Goal: Task Accomplishment & Management: Use online tool/utility

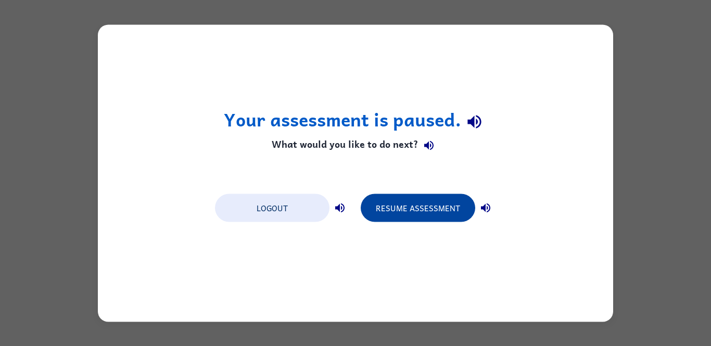
click at [373, 211] on button "Resume Assessment" at bounding box center [418, 208] width 115 height 28
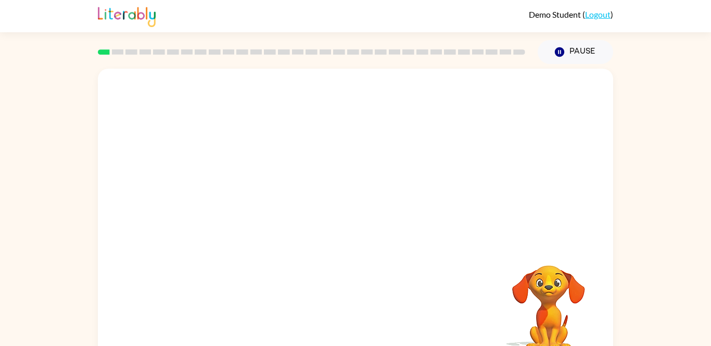
click at [267, 163] on video "Your browser must support playing .mp4 files to use Literably. Please try using…" at bounding box center [356, 156] width 516 height 175
click at [237, 158] on video "Your browser must support playing .mp4 files to use Literably. Please try using…" at bounding box center [356, 156] width 516 height 175
click at [265, 165] on video "Your browser must support playing .mp4 files to use Literably. Please try using…" at bounding box center [356, 156] width 516 height 175
click at [333, 207] on video "Your browser must support playing .mp4 files to use Literably. Please try using…" at bounding box center [356, 156] width 516 height 175
click at [344, 184] on video "Your browser must support playing .mp4 files to use Literably. Please try using…" at bounding box center [356, 156] width 516 height 175
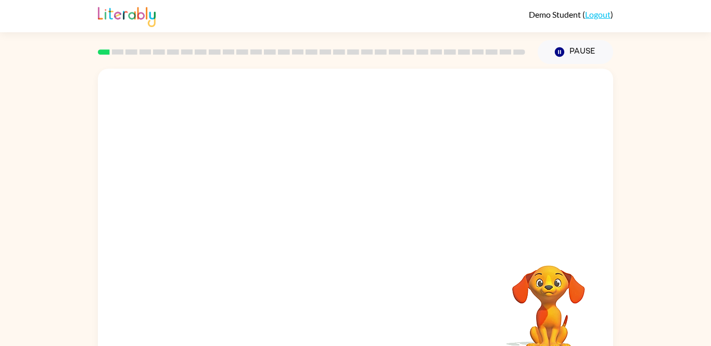
click at [322, 207] on video "Your browser must support playing .mp4 files to use Literably. Please try using…" at bounding box center [356, 156] width 516 height 175
click at [309, 208] on video "Your browser must support playing .mp4 files to use Literably. Please try using…" at bounding box center [356, 156] width 516 height 175
click at [325, 164] on video "Your browser must support playing .mp4 files to use Literably. Please try using…" at bounding box center [356, 156] width 516 height 175
click at [354, 222] on div at bounding box center [355, 223] width 67 height 38
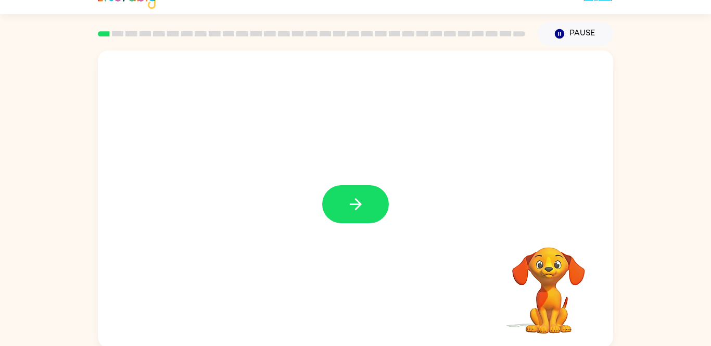
scroll to position [19, 0]
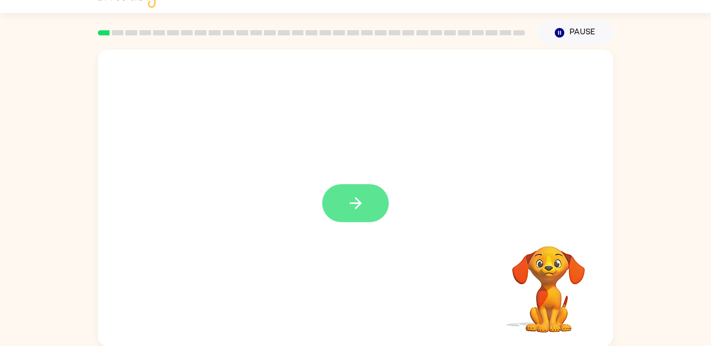
click at [344, 209] on button "button" at bounding box center [355, 203] width 67 height 38
